Goal: Navigation & Orientation: Go to known website

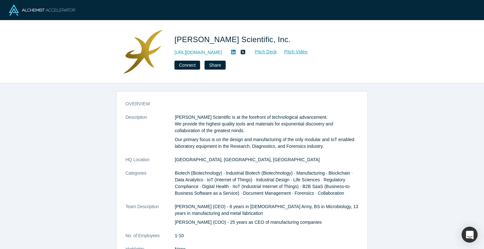
scroll to position [1, 0]
click at [213, 67] on button "Share" at bounding box center [214, 65] width 21 height 9
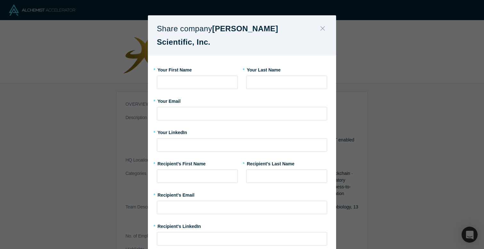
click at [323, 27] on icon "Close" at bounding box center [322, 28] width 4 height 7
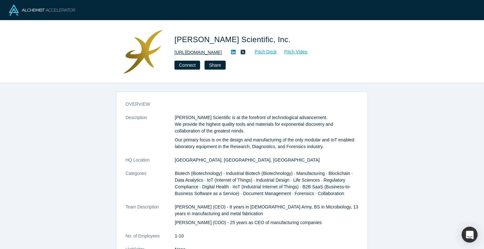
click at [200, 54] on link "https://www.hardinscientific.com" at bounding box center [197, 52] width 47 height 7
